Goal: Task Accomplishment & Management: Complete application form

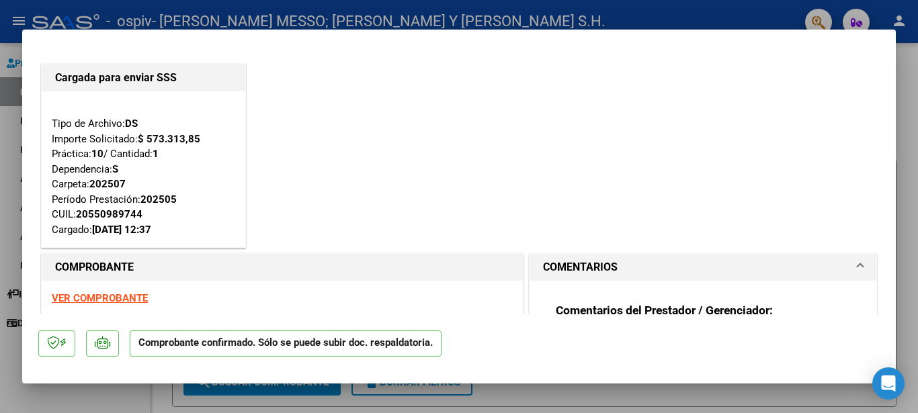
click at [0, 50] on div at bounding box center [459, 206] width 918 height 413
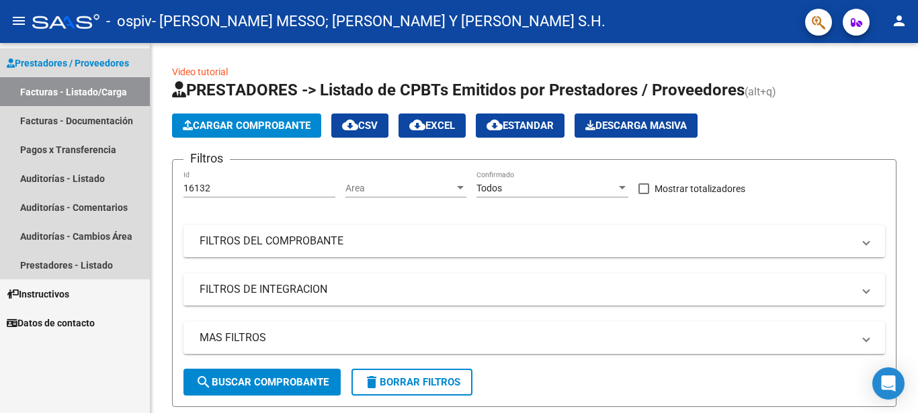
click at [53, 89] on link "Facturas - Listado/Carga" at bounding box center [75, 91] width 150 height 29
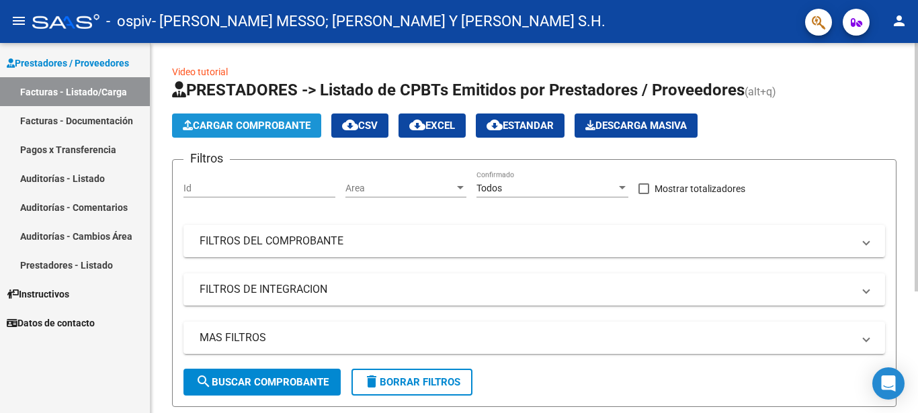
click at [254, 122] on span "Cargar Comprobante" at bounding box center [247, 126] width 128 height 12
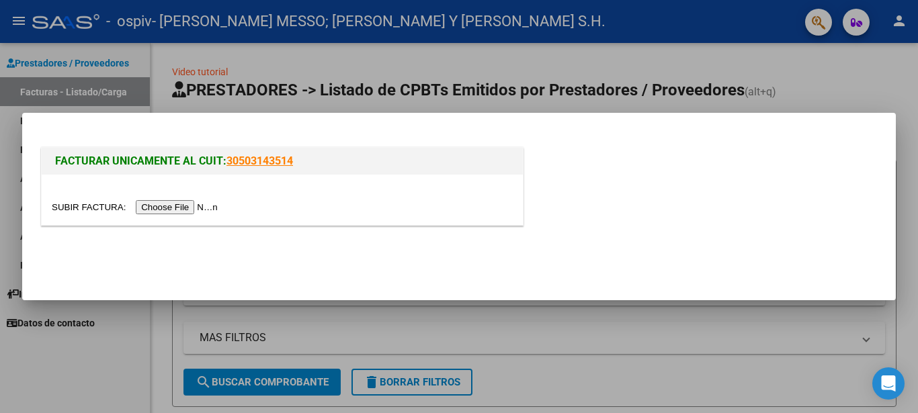
click at [79, 212] on input "file" at bounding box center [137, 207] width 170 height 14
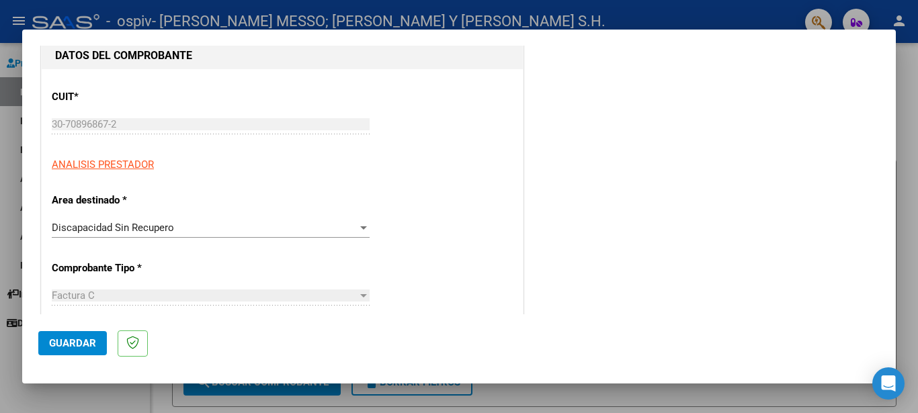
scroll to position [218, 0]
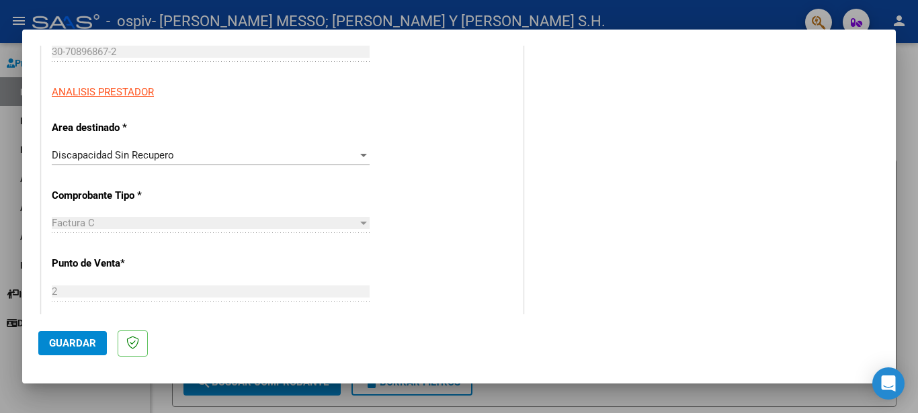
drag, startPoint x: 69, startPoint y: 350, endPoint x: 95, endPoint y: 341, distance: 27.8
click at [68, 350] on button "Guardar" at bounding box center [72, 343] width 69 height 24
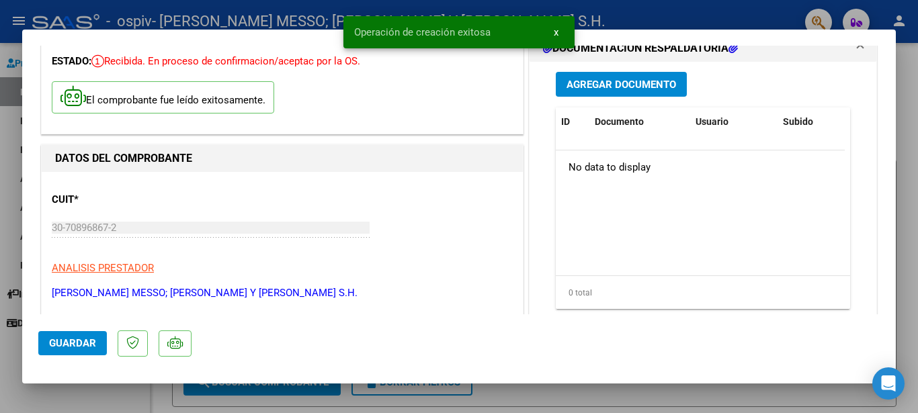
scroll to position [0, 0]
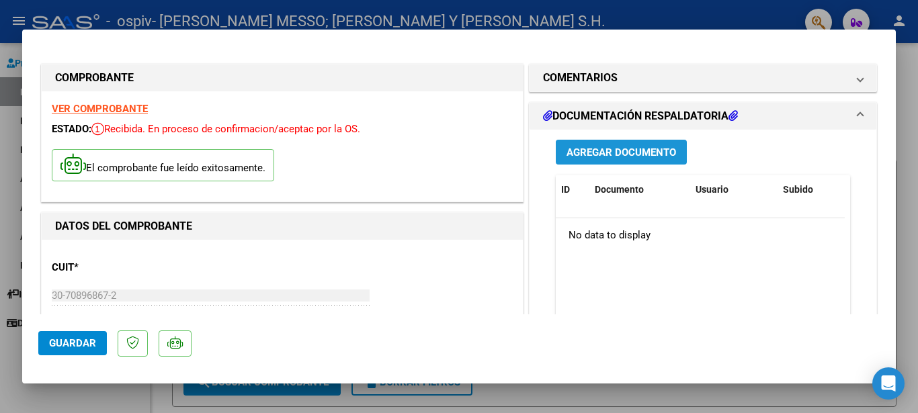
click at [641, 154] on span "Agregar Documento" at bounding box center [621, 152] width 110 height 12
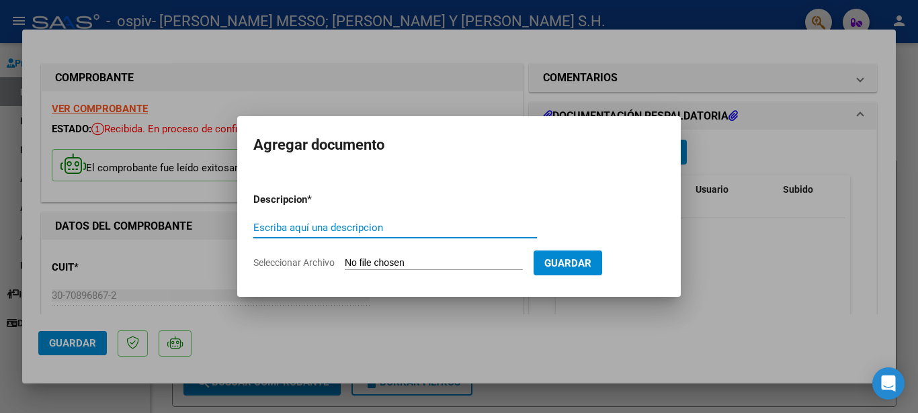
click at [430, 222] on input "Escriba aquí una descripcion" at bounding box center [395, 228] width 284 height 12
type input "a"
type input "planilla asistencia"
click at [373, 262] on input "Seleccionar Archivo" at bounding box center [434, 263] width 178 height 13
type input "C:\fakepath\[PERSON_NAME] asistencia.pdf"
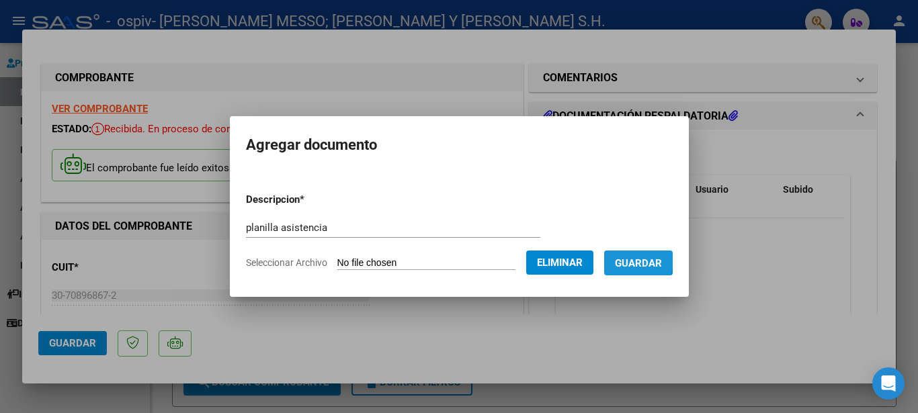
click at [628, 260] on span "Guardar" at bounding box center [638, 263] width 47 height 12
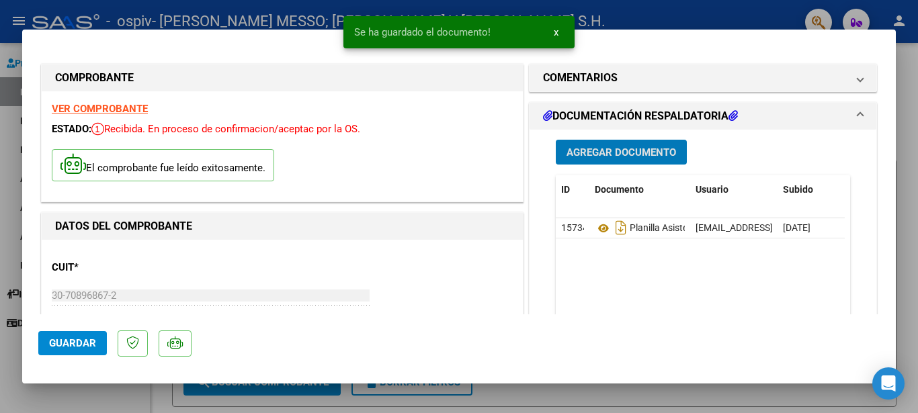
click at [612, 152] on span "Agregar Documento" at bounding box center [621, 152] width 110 height 12
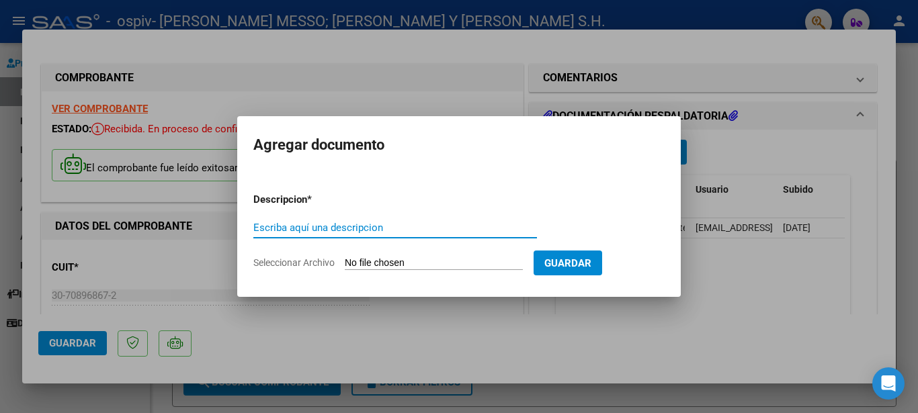
click at [332, 227] on input "Escriba aquí una descripcion" at bounding box center [395, 228] width 284 height 12
type input "presupuesto autorizado"
click at [358, 267] on input "Seleccionar Archivo" at bounding box center [434, 263] width 178 height 13
type input "C:\fakepath\[PERSON_NAME] presupuesto autorizado.pdf"
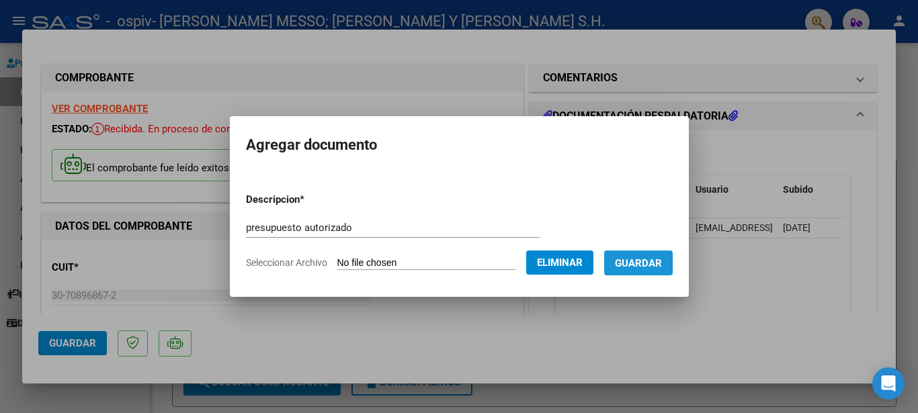
click at [659, 264] on span "Guardar" at bounding box center [638, 263] width 47 height 12
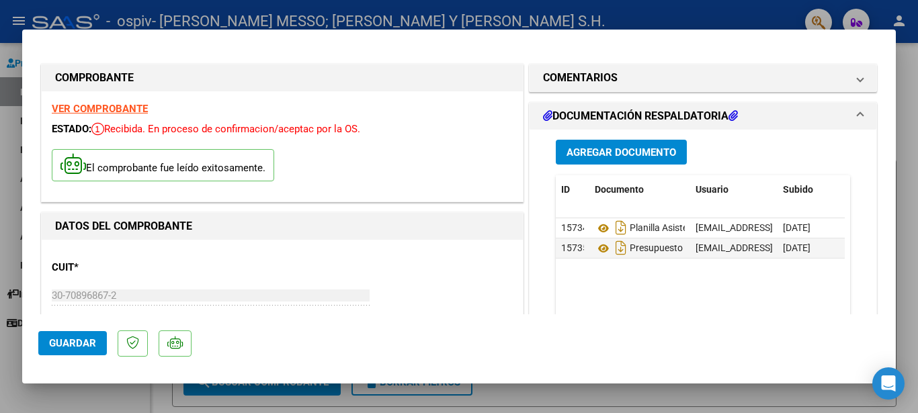
click at [73, 112] on strong "VER COMPROBANTE" at bounding box center [100, 109] width 96 height 12
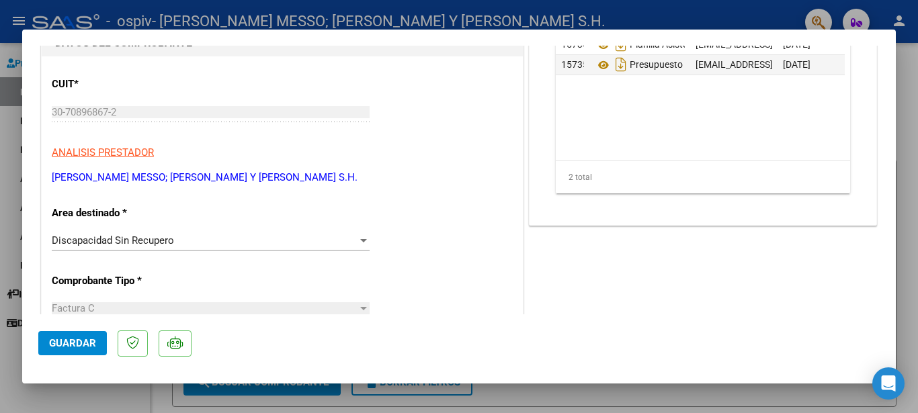
scroll to position [218, 0]
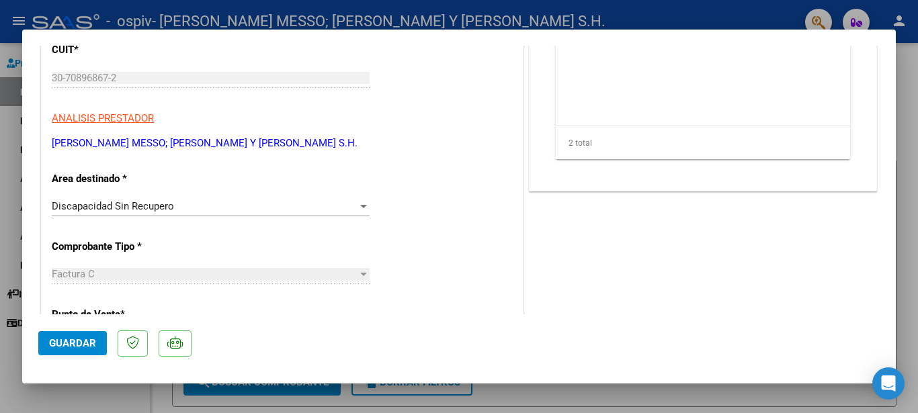
click at [56, 347] on span "Guardar" at bounding box center [72, 343] width 47 height 12
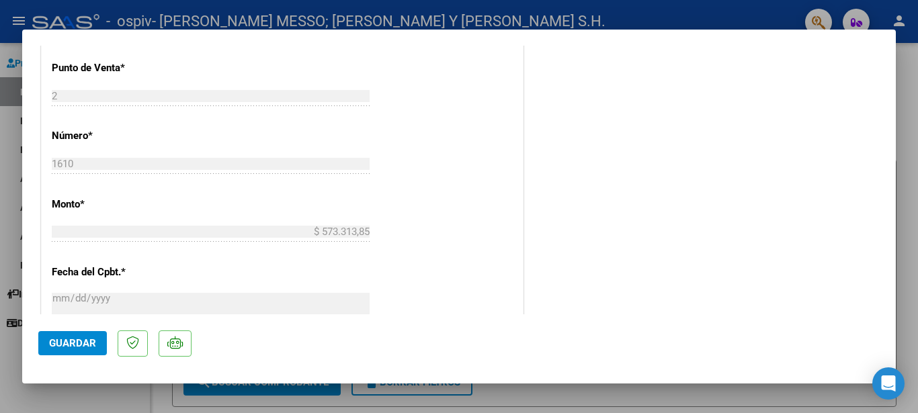
scroll to position [425, 0]
